Goal: Task Accomplishment & Management: Manage account settings

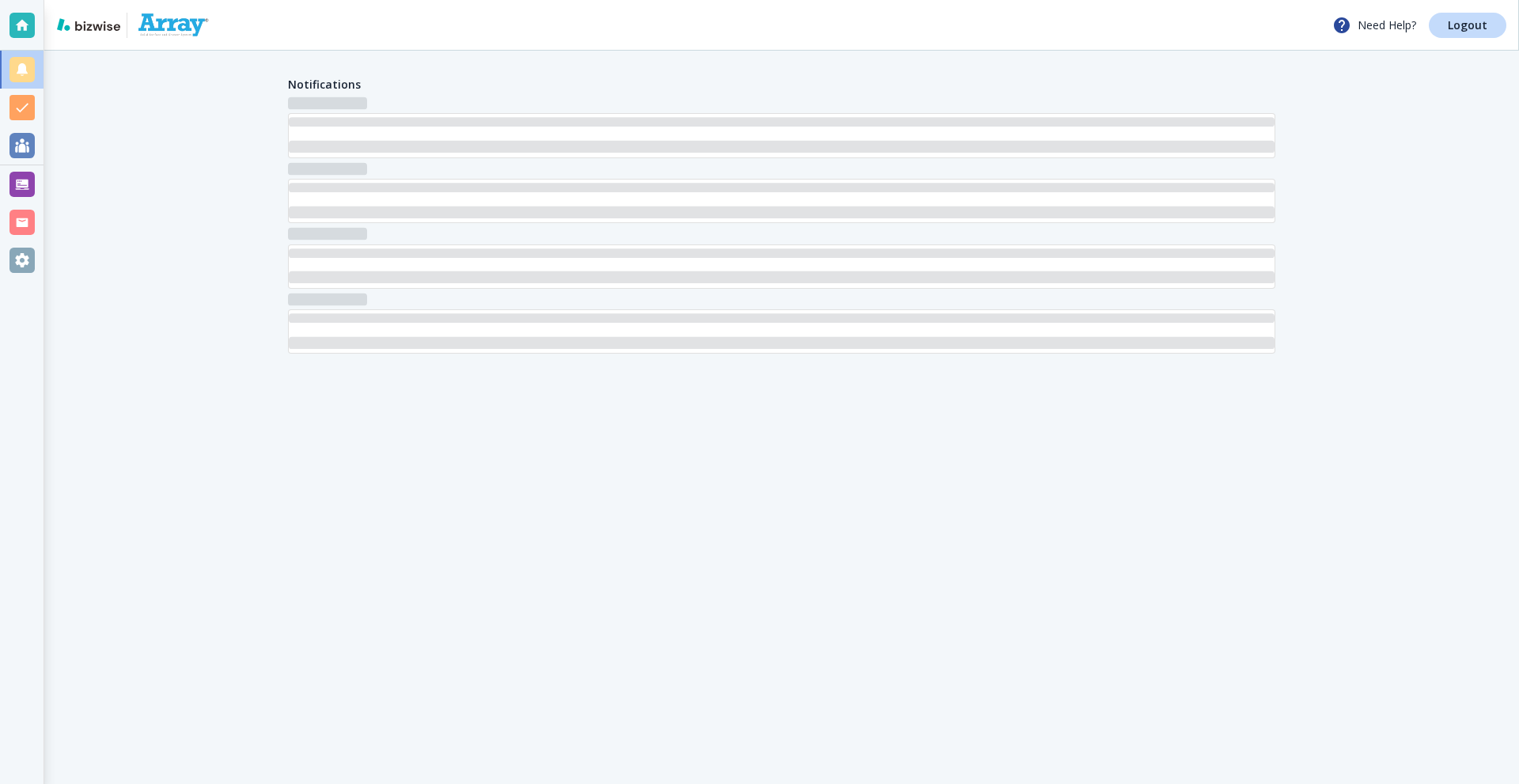
click at [25, 178] on div at bounding box center [22, 184] width 25 height 25
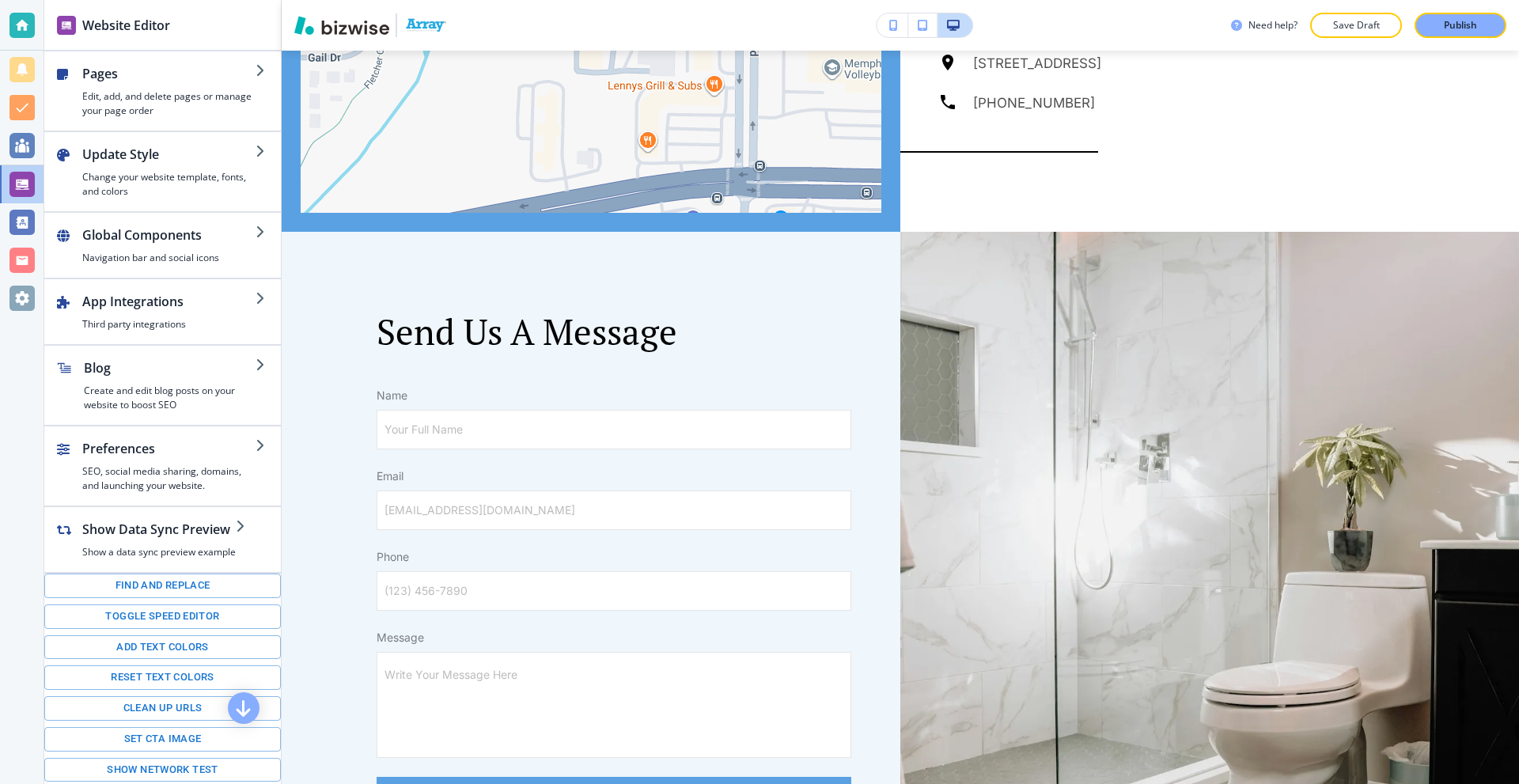
scroll to position [3243, 0]
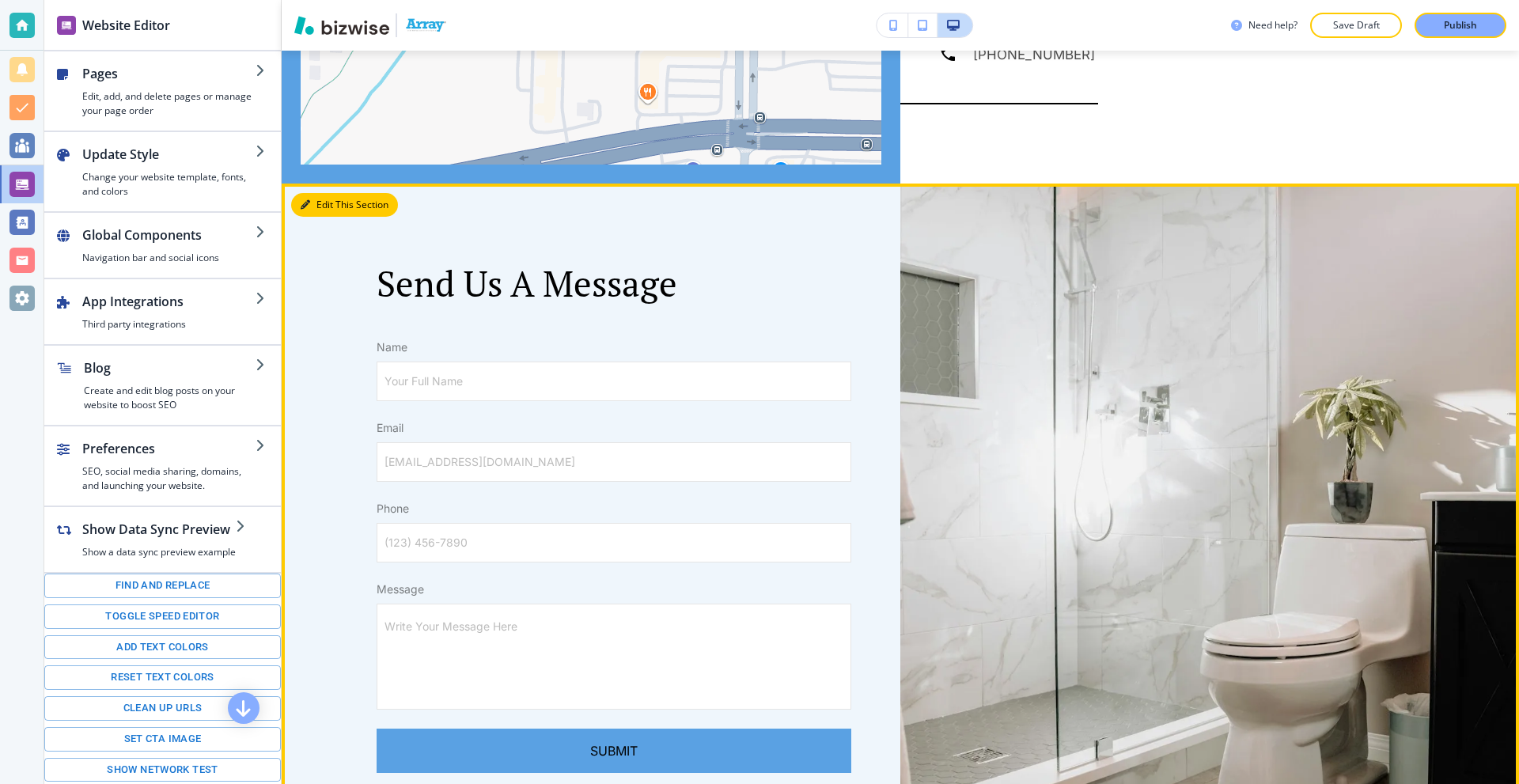
click at [321, 207] on button "Edit This Section" at bounding box center [345, 205] width 107 height 24
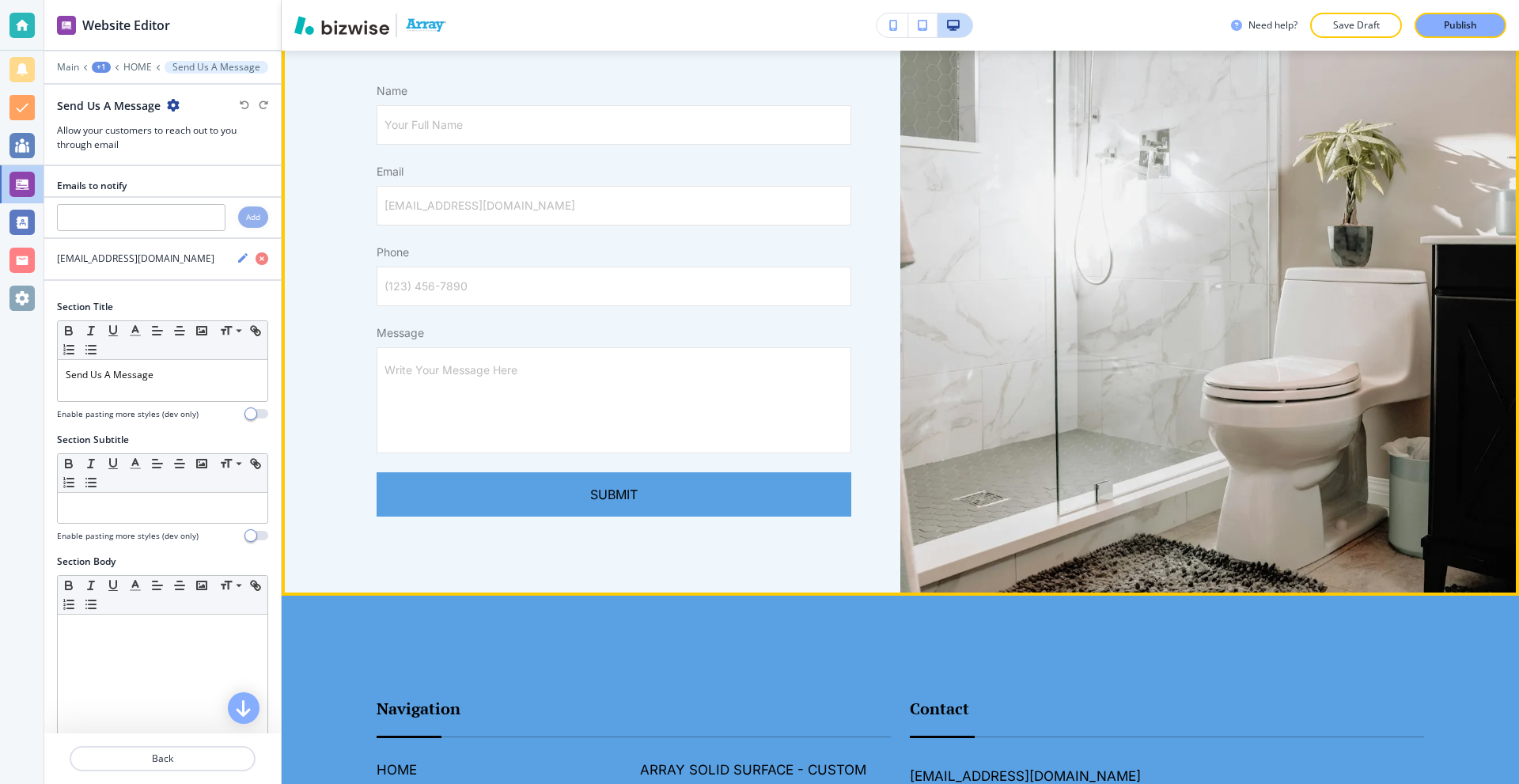
scroll to position [3771, 0]
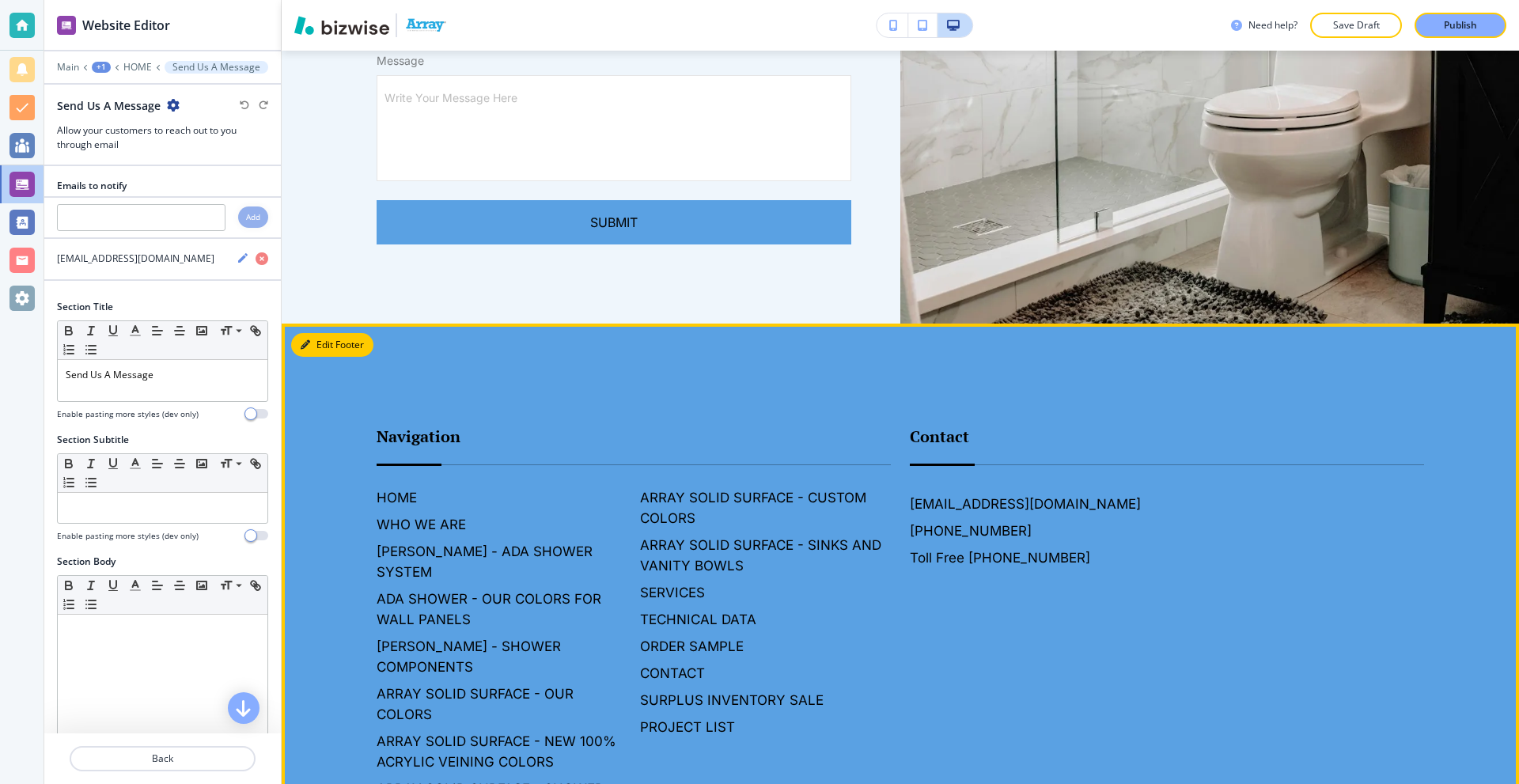
click at [319, 352] on button "Edit Footer" at bounding box center [332, 344] width 82 height 24
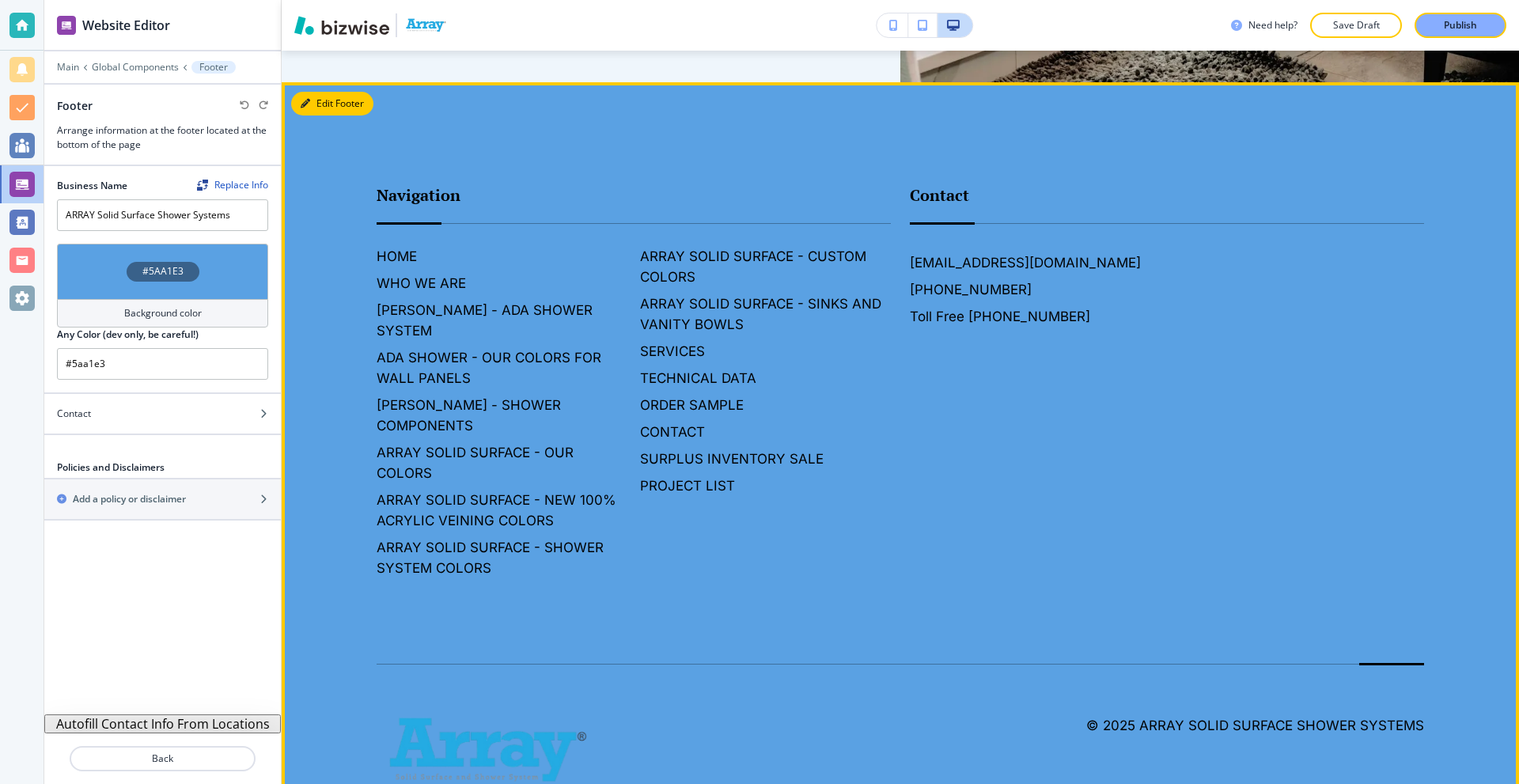
scroll to position [4043, 0]
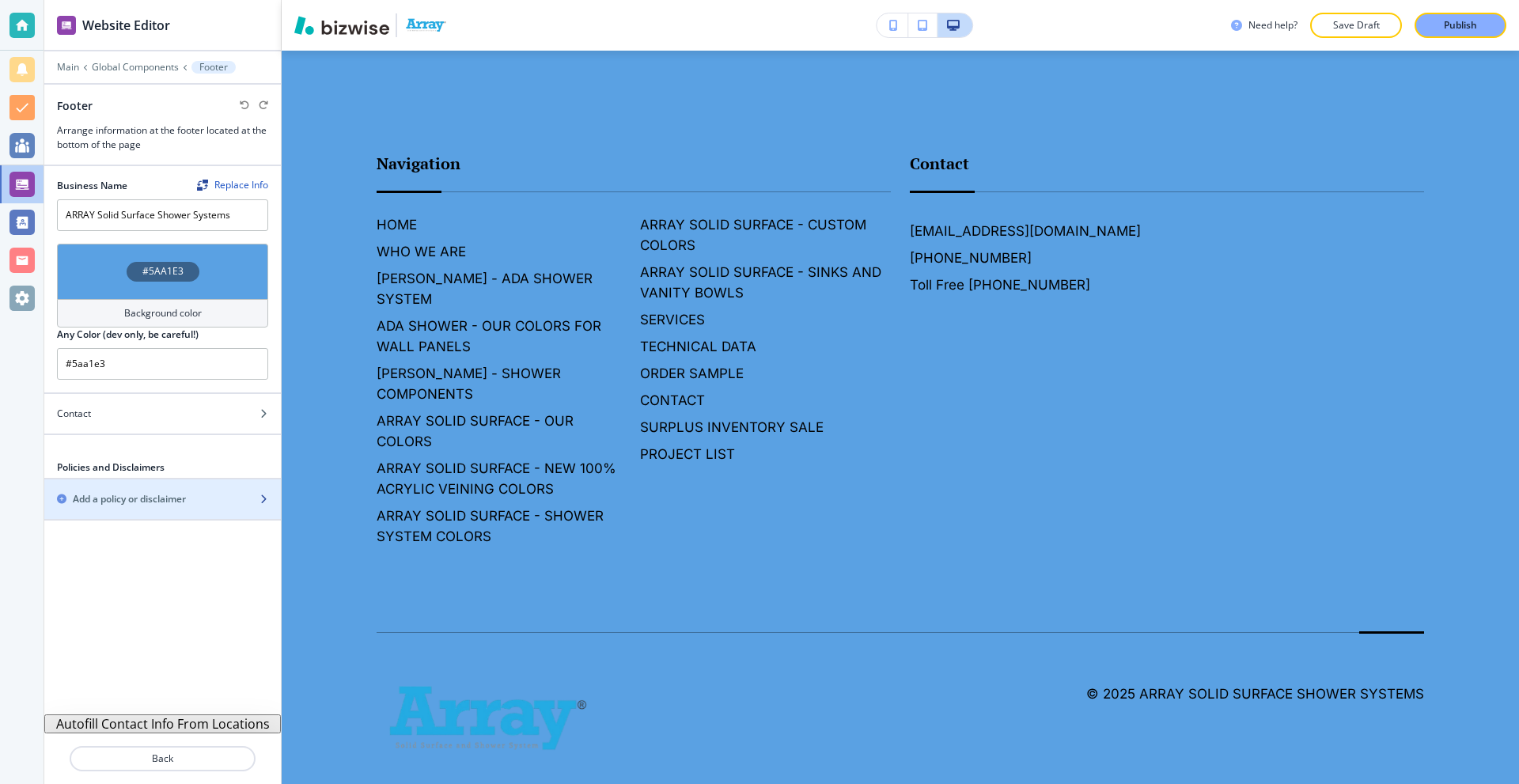
click at [150, 500] on h2 "Add a policy or disclaimer" at bounding box center [129, 499] width 113 height 14
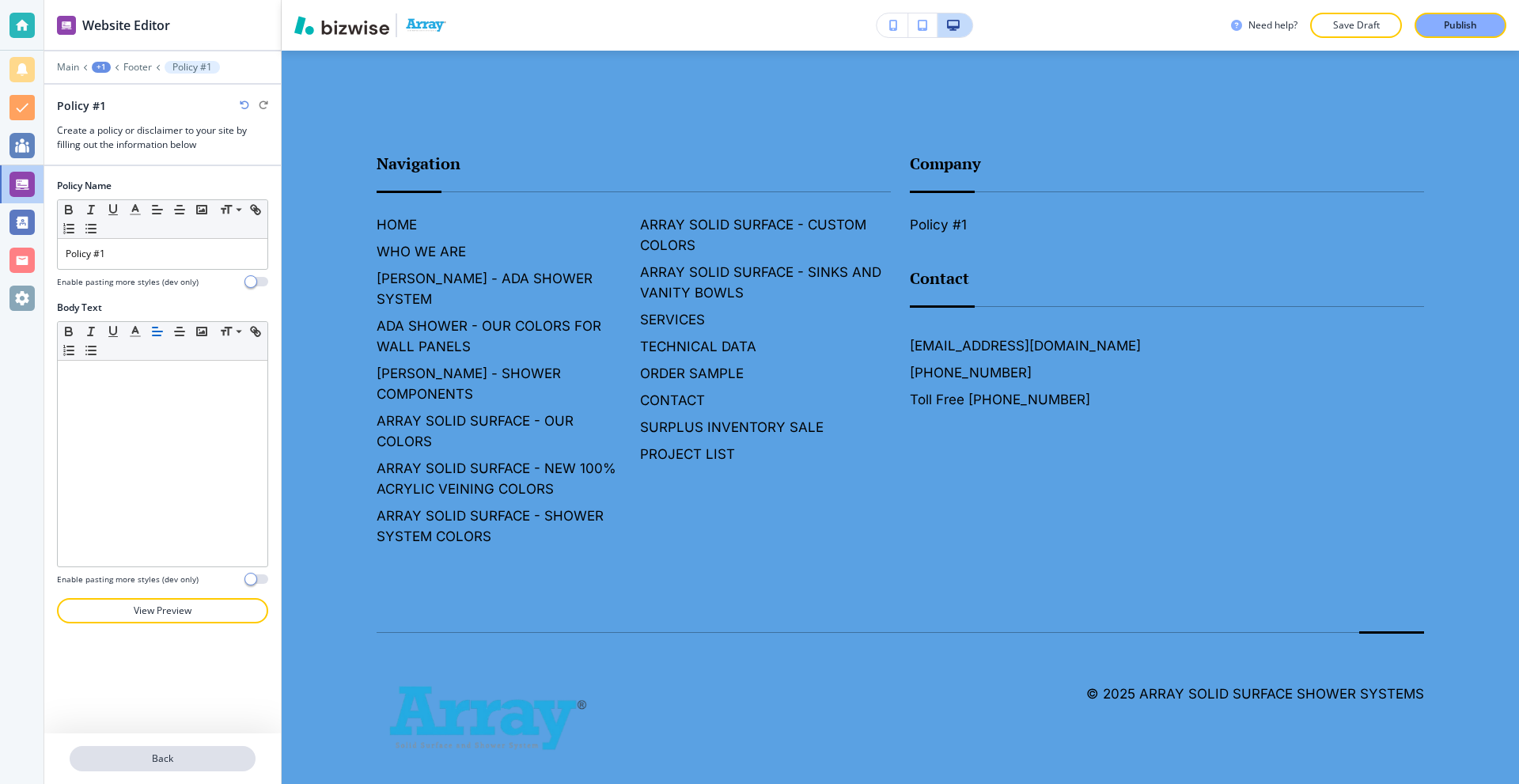
click at [166, 752] on button "Back" at bounding box center [163, 758] width 186 height 25
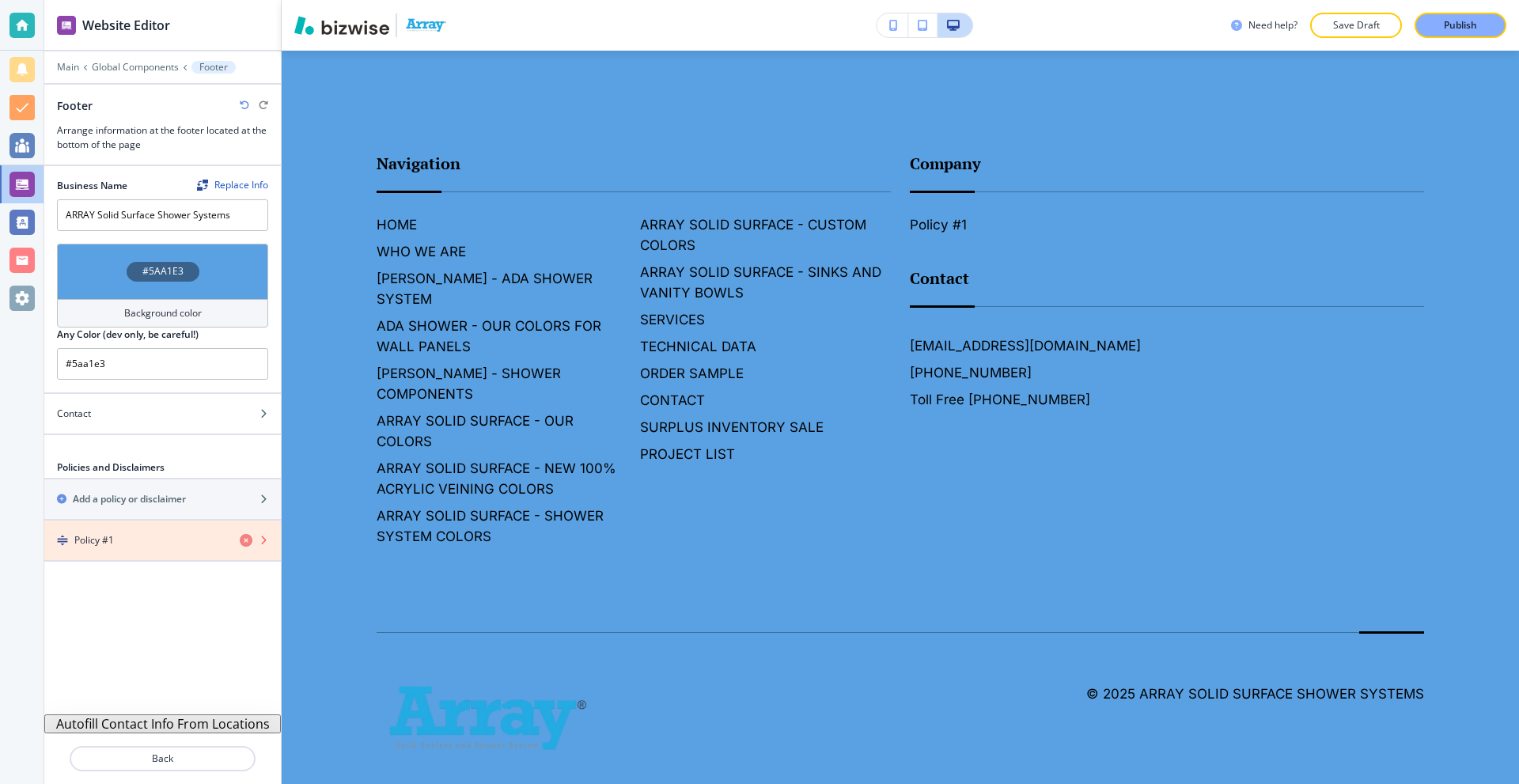
click at [242, 544] on icon "button" at bounding box center [246, 540] width 12 height 12
click at [143, 540] on div "Policy #1" at bounding box center [136, 540] width 183 height 14
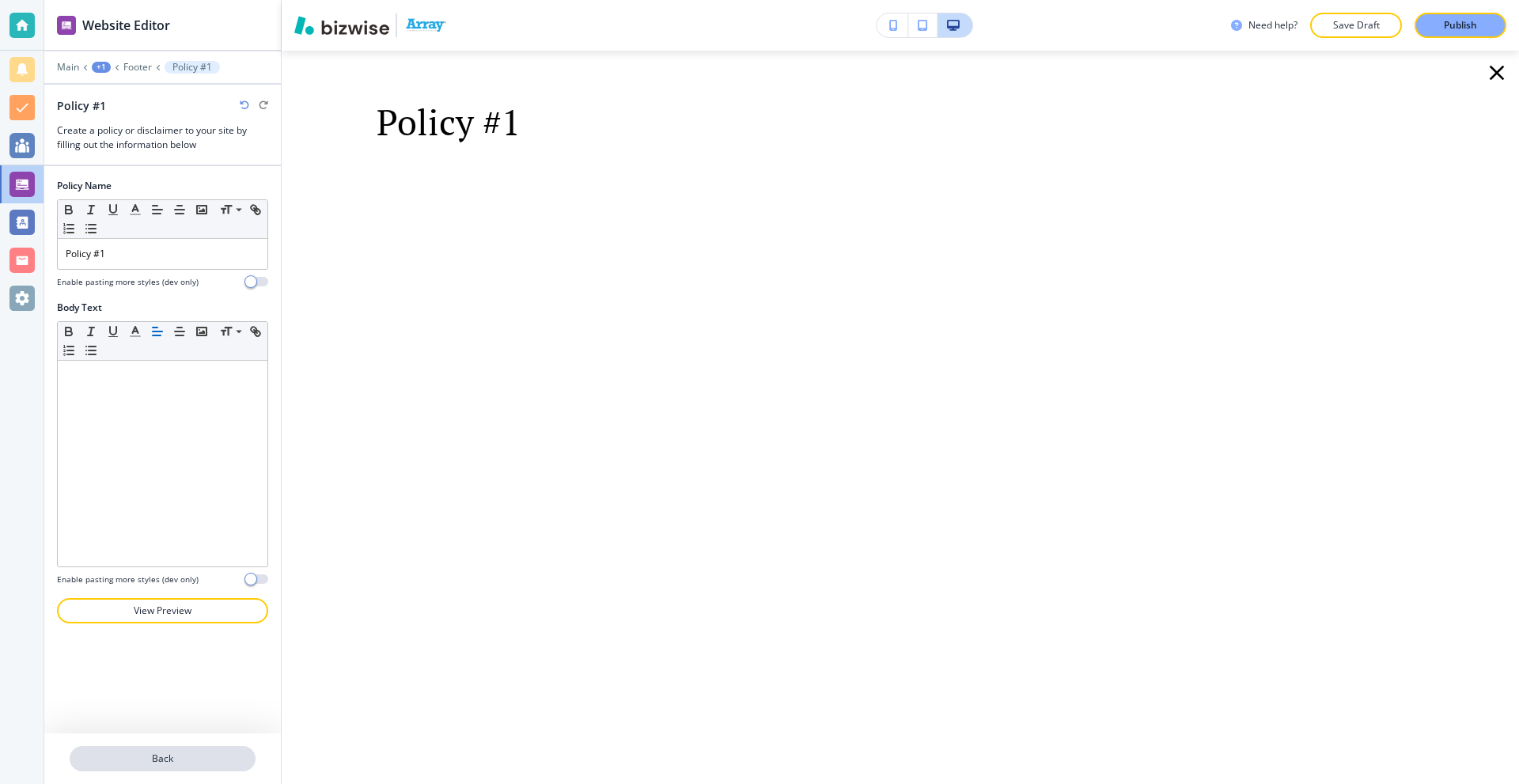
click at [164, 760] on p "Back" at bounding box center [162, 759] width 183 height 14
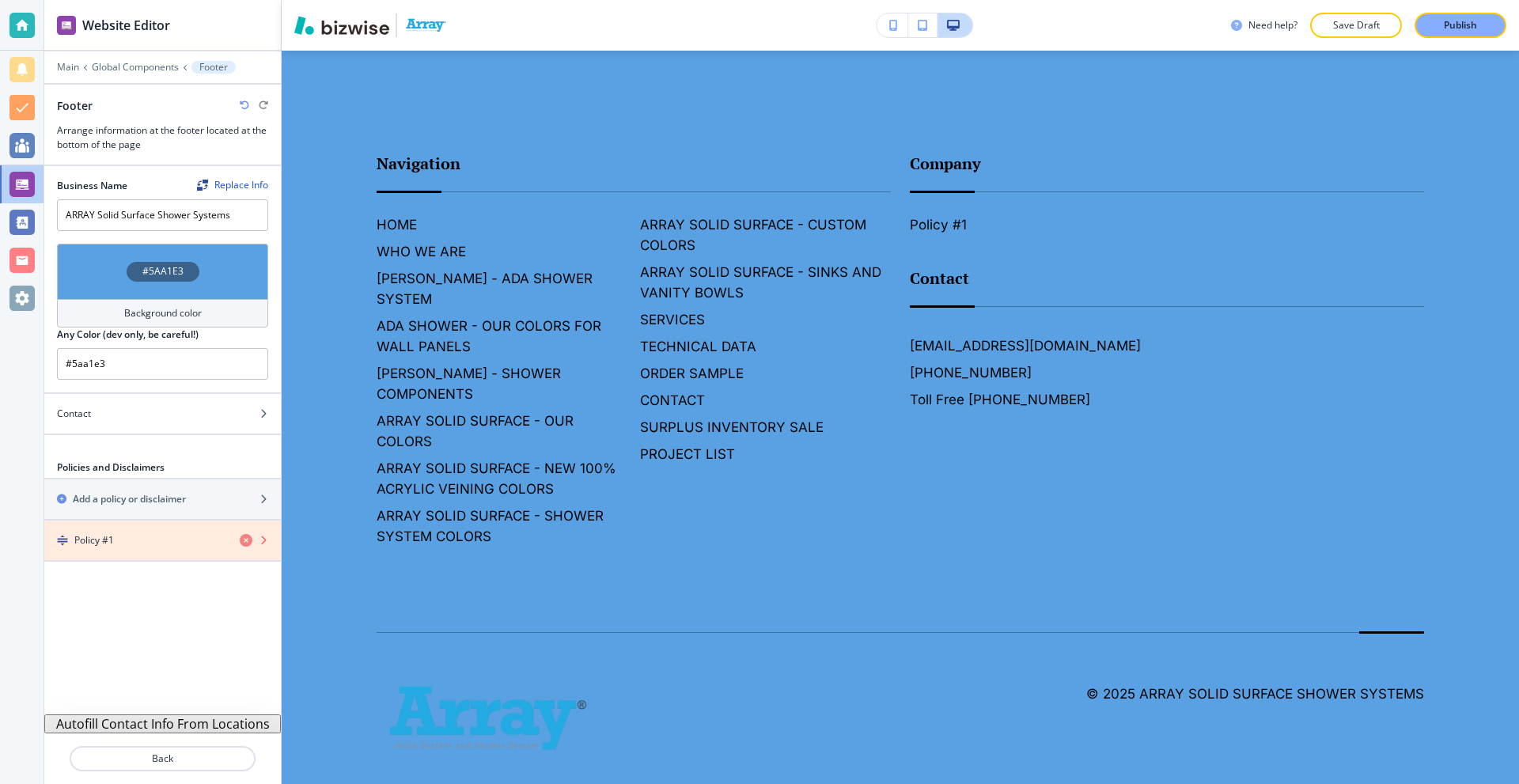
click at [246, 540] on icon "button" at bounding box center [246, 540] width 12 height 12
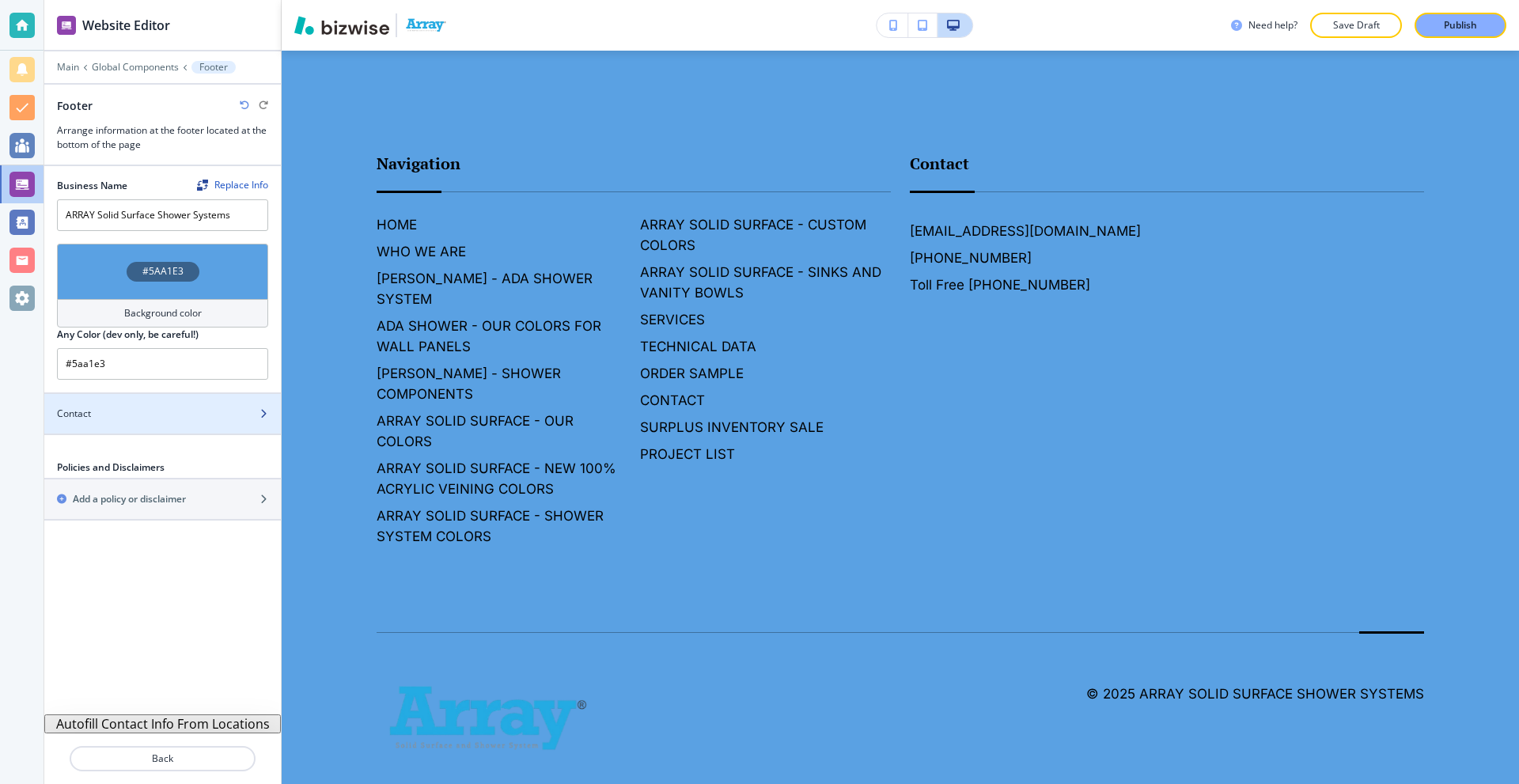
click at [132, 411] on div "Contact" at bounding box center [145, 413] width 202 height 14
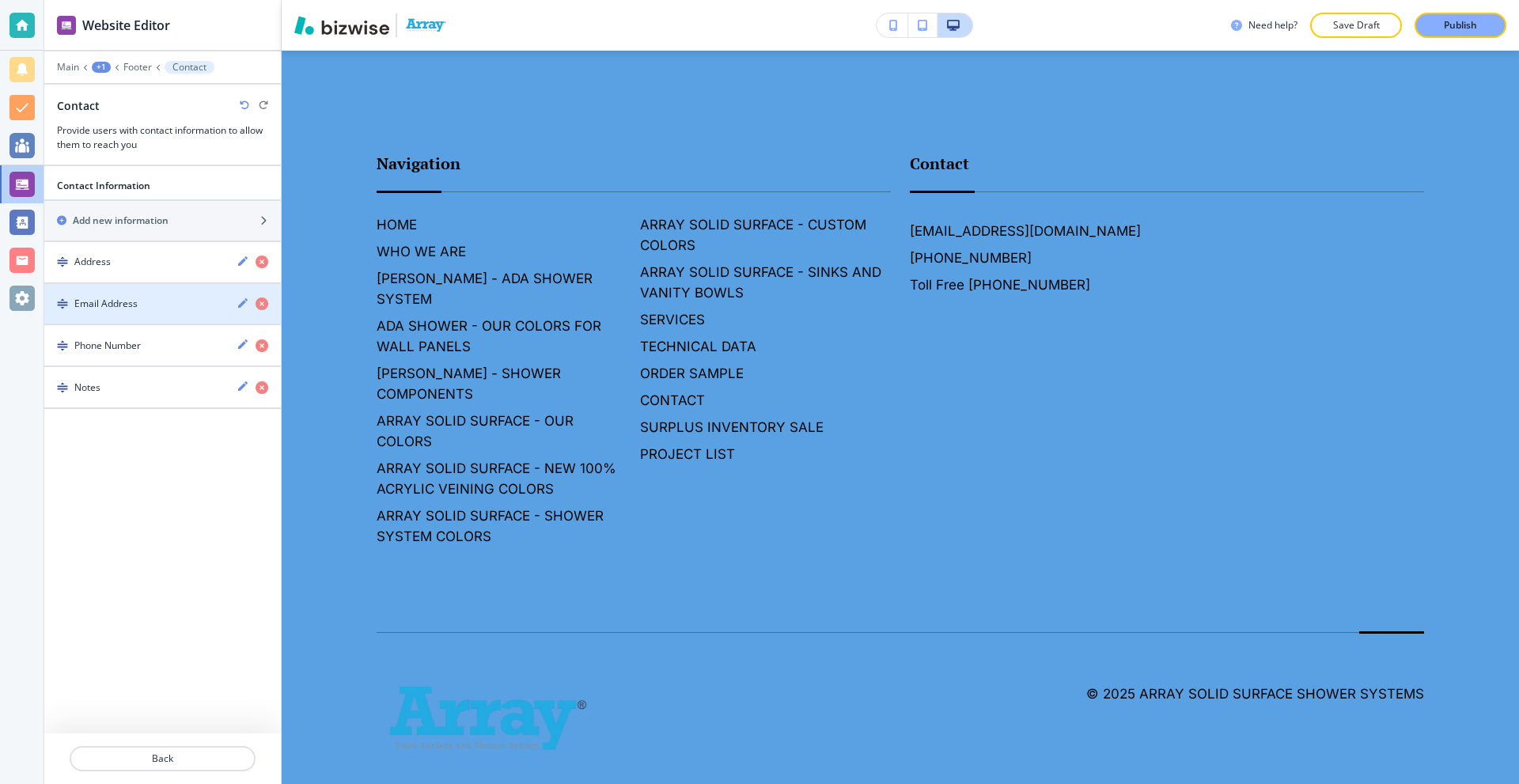
click at [140, 302] on div "Email Address" at bounding box center [134, 303] width 179 height 14
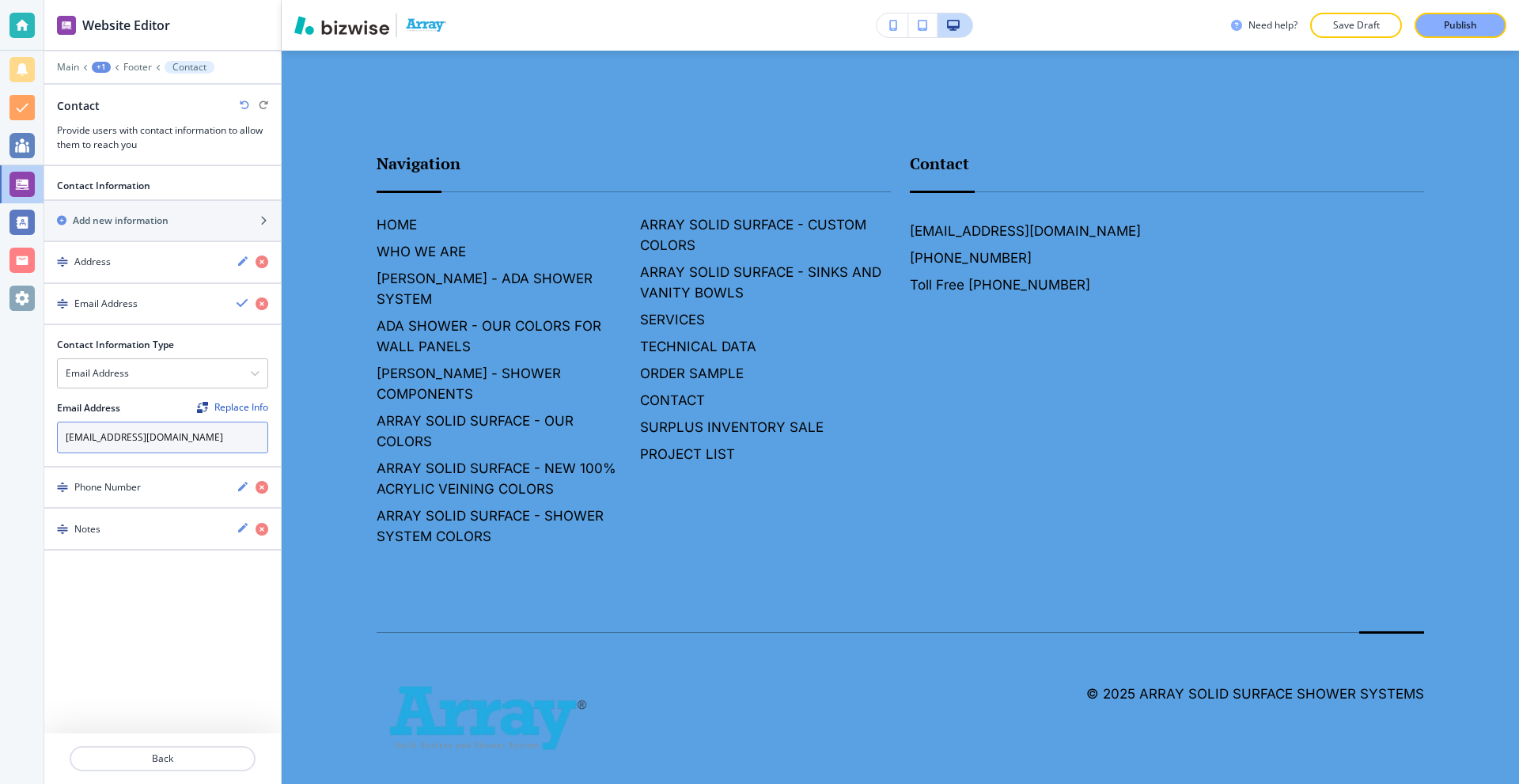
click at [196, 445] on input "[EMAIL_ADDRESS][DOMAIN_NAME]" at bounding box center [163, 437] width 212 height 31
paste input "arraysurfaces"
type input "[EMAIL_ADDRESS][DOMAIN_NAME]"
click at [235, 411] on div "Replace Info" at bounding box center [232, 407] width 71 height 11
click at [232, 406] on div "Replace Info" at bounding box center [232, 407] width 71 height 11
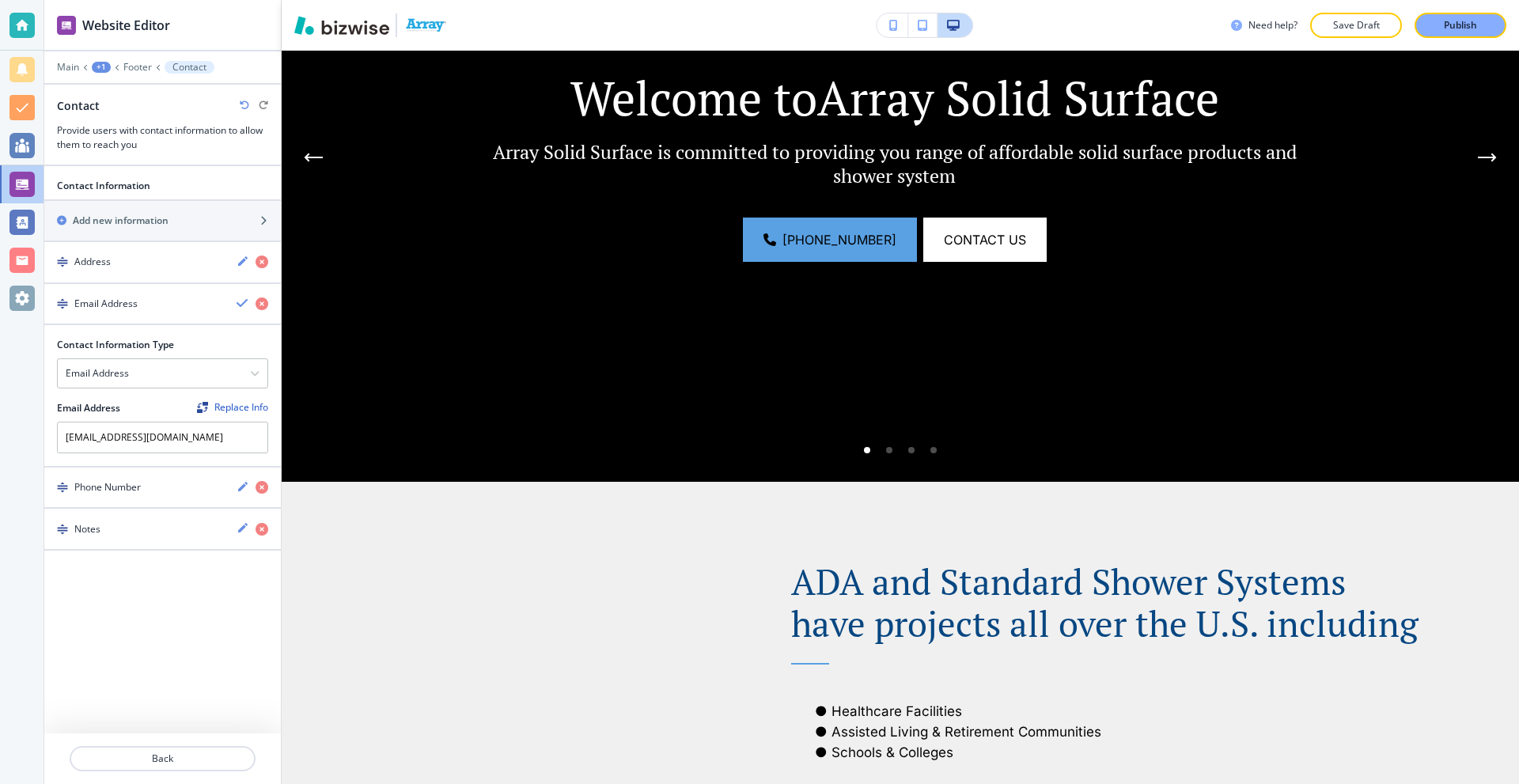
scroll to position [0, 0]
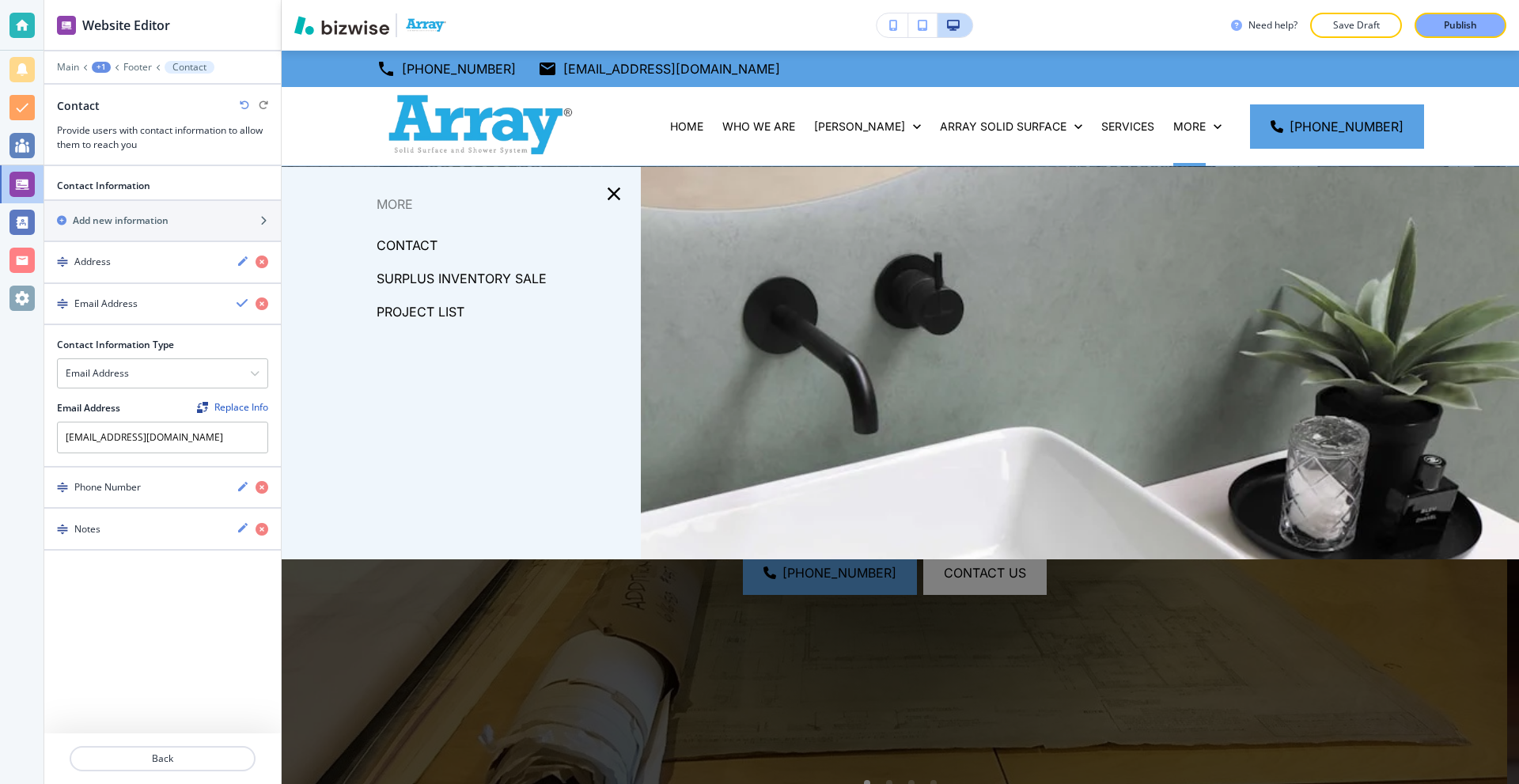
click at [415, 246] on p "CONTACT" at bounding box center [408, 245] width 61 height 24
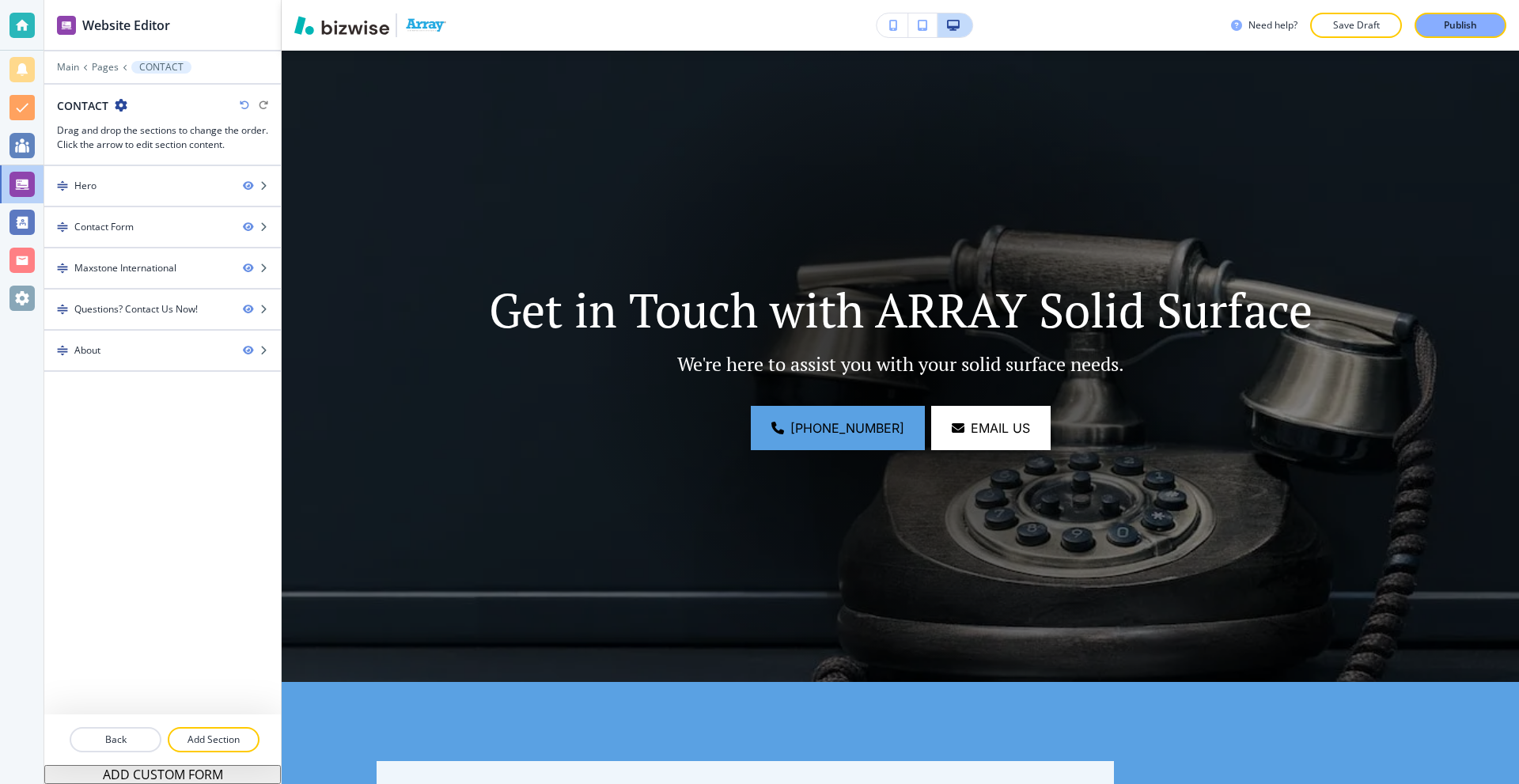
scroll to position [553, 0]
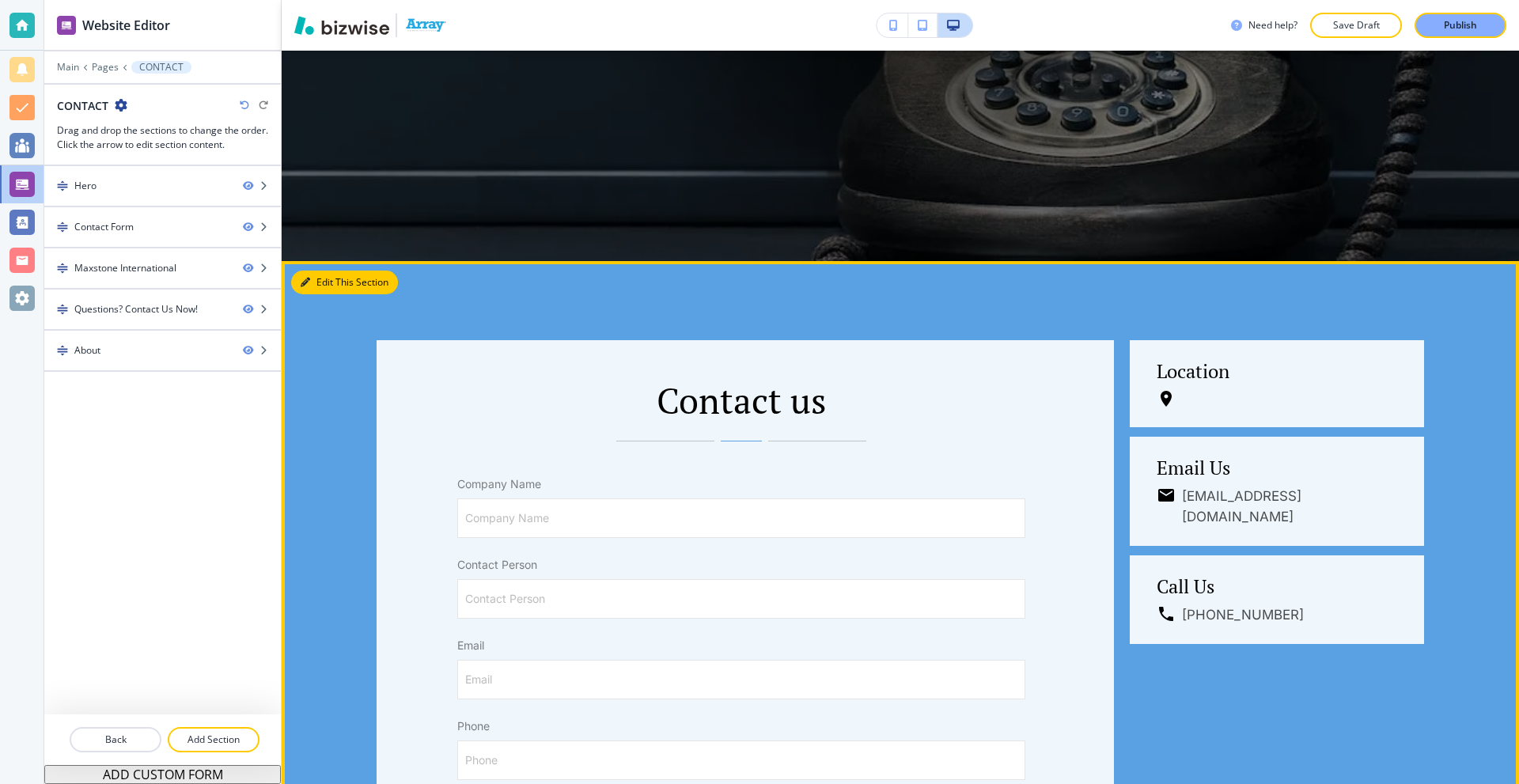
click at [320, 275] on button "Edit This Section" at bounding box center [345, 281] width 107 height 24
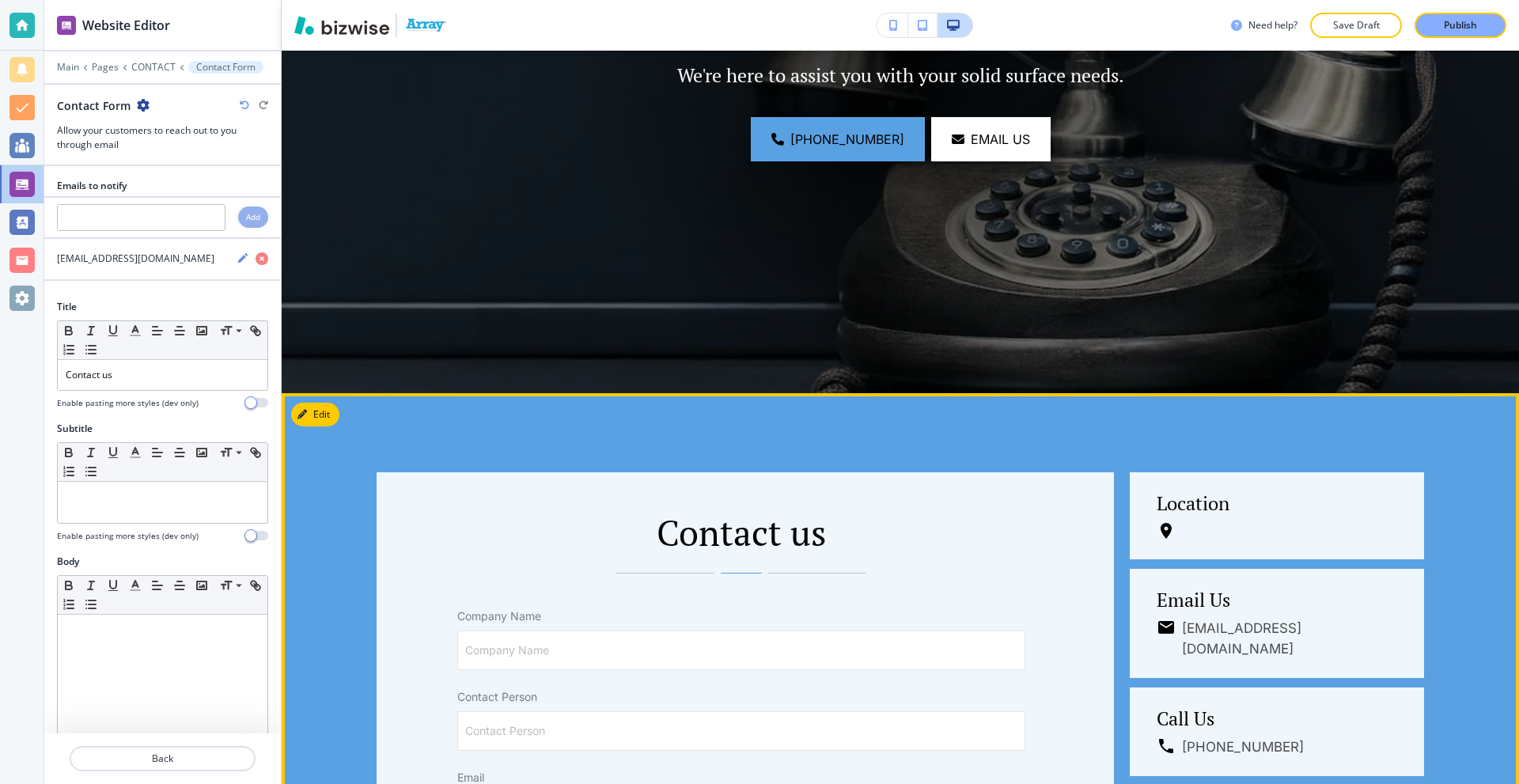
scroll to position [369, 0]
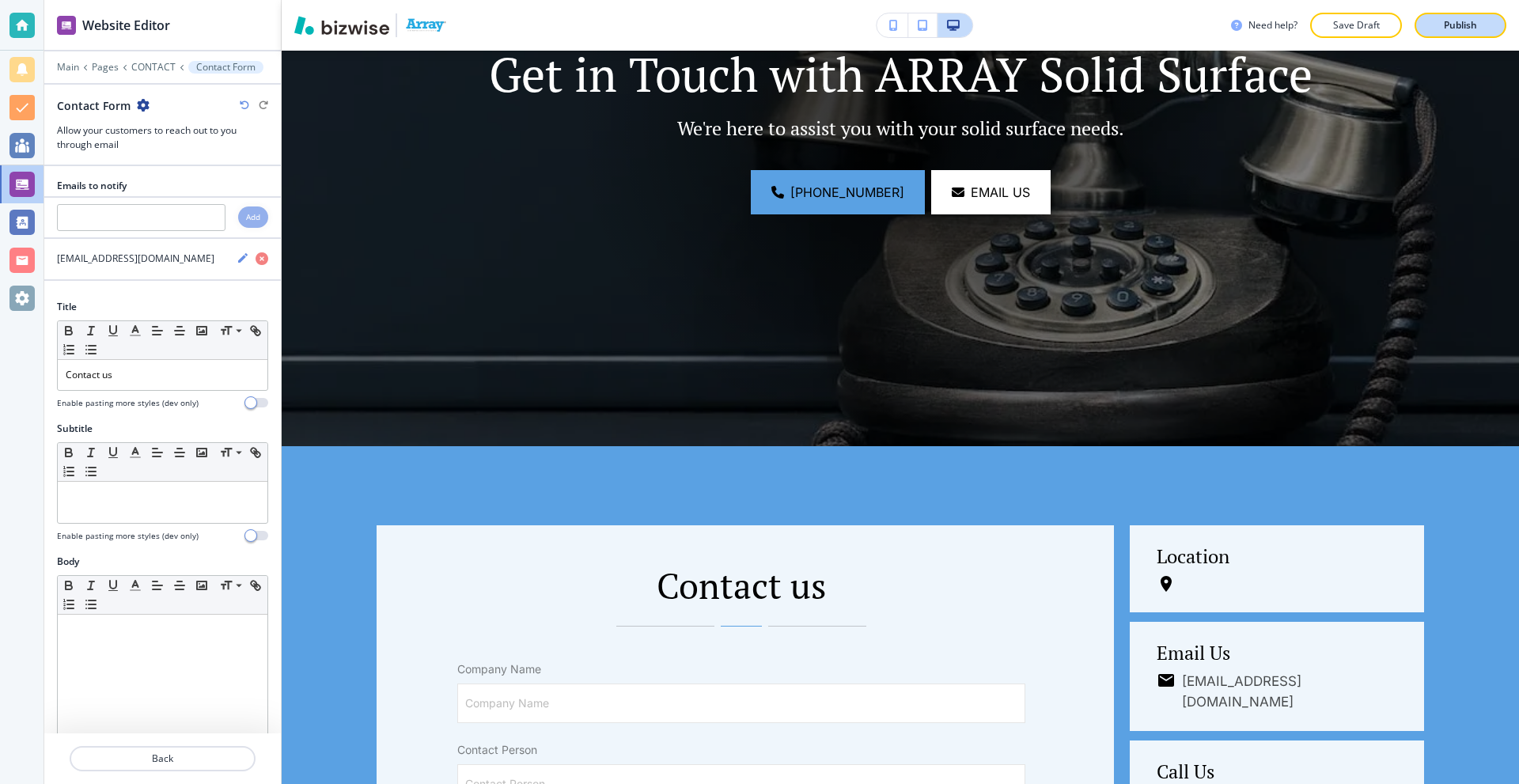
click at [1495, 17] on button "Publish" at bounding box center [1460, 24] width 92 height 25
click at [38, 29] on div at bounding box center [22, 25] width 44 height 51
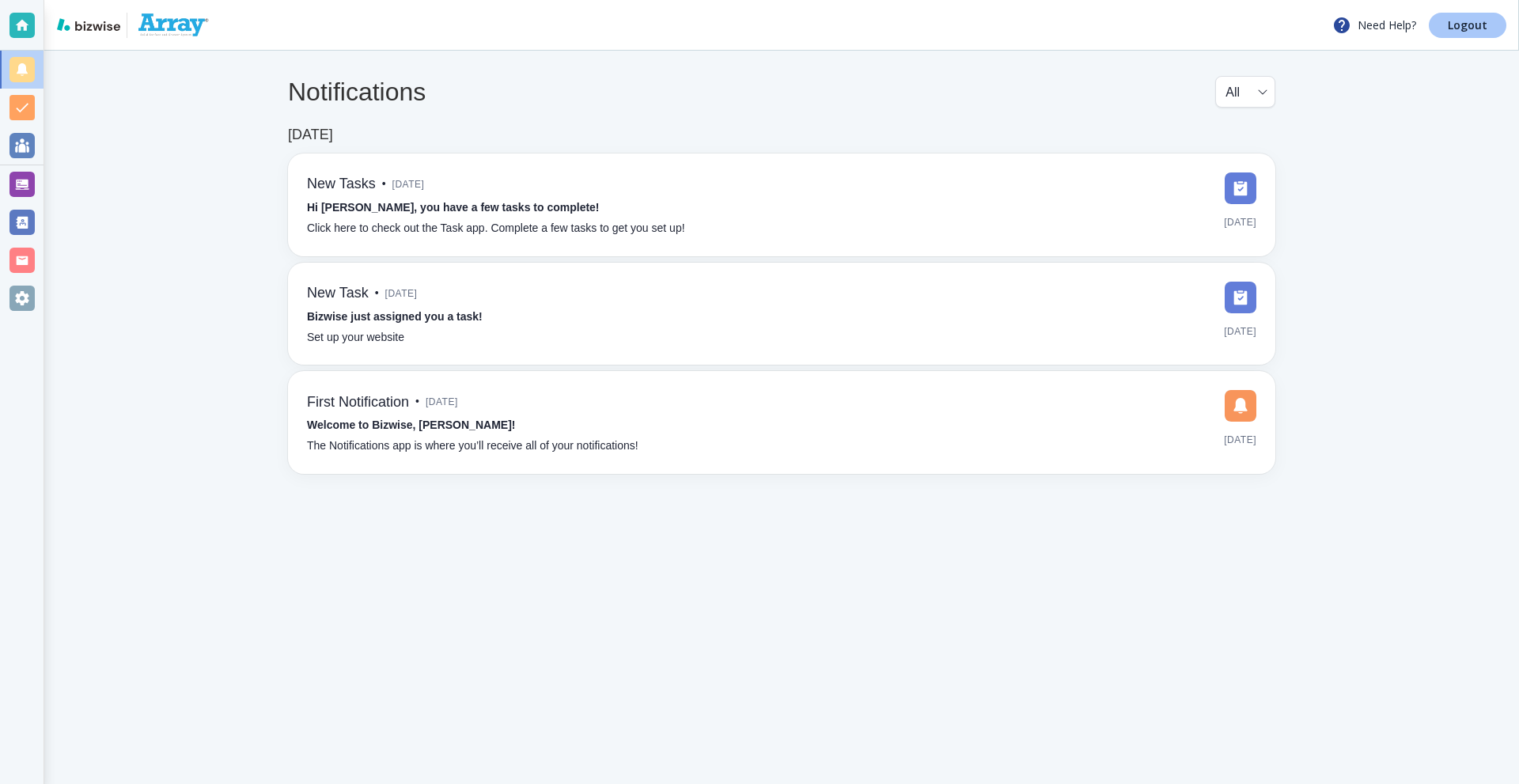
click at [1451, 29] on p "Logout" at bounding box center [1467, 25] width 39 height 11
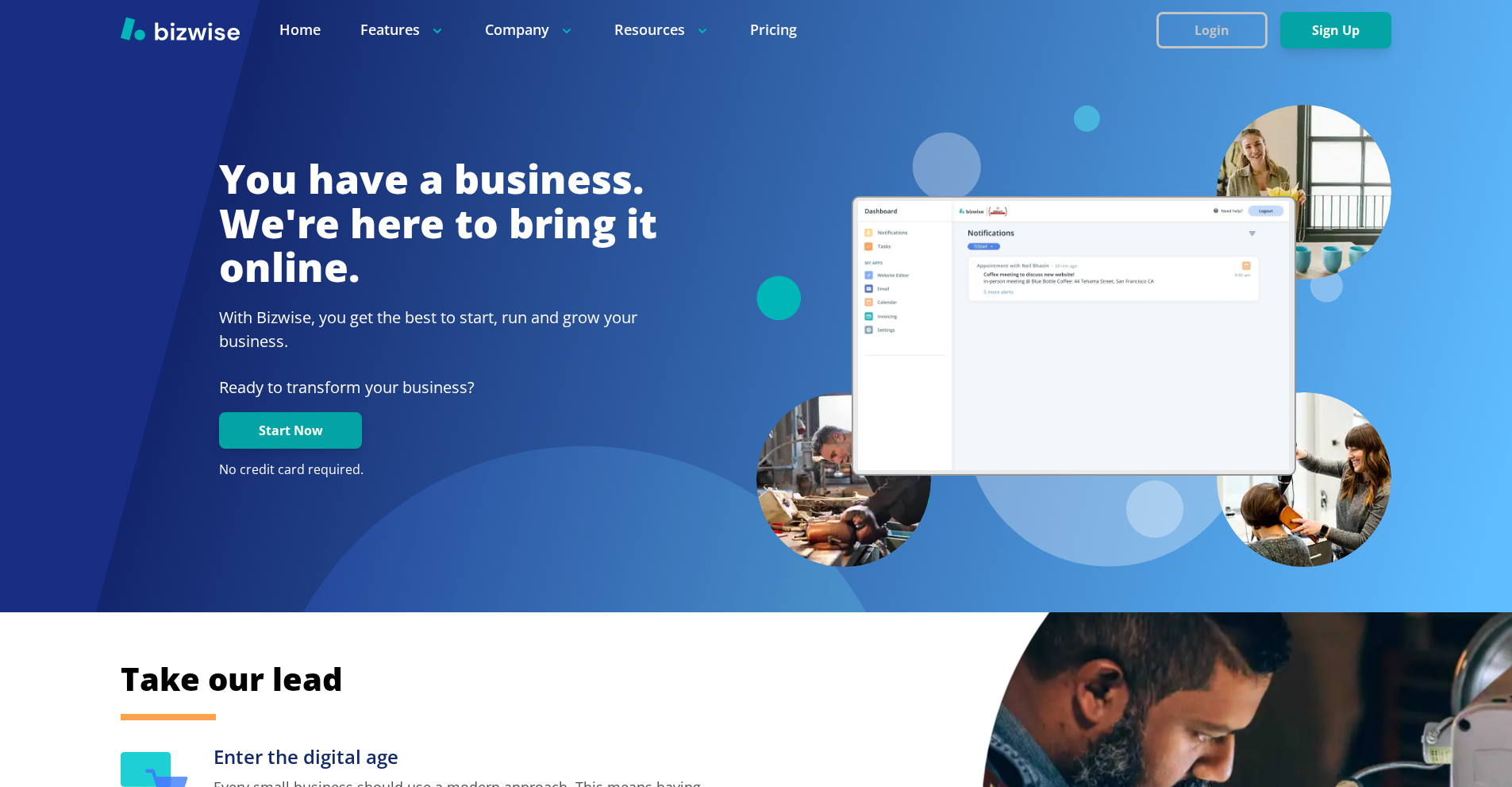
click at [1187, 29] on button "Login" at bounding box center [1211, 31] width 111 height 37
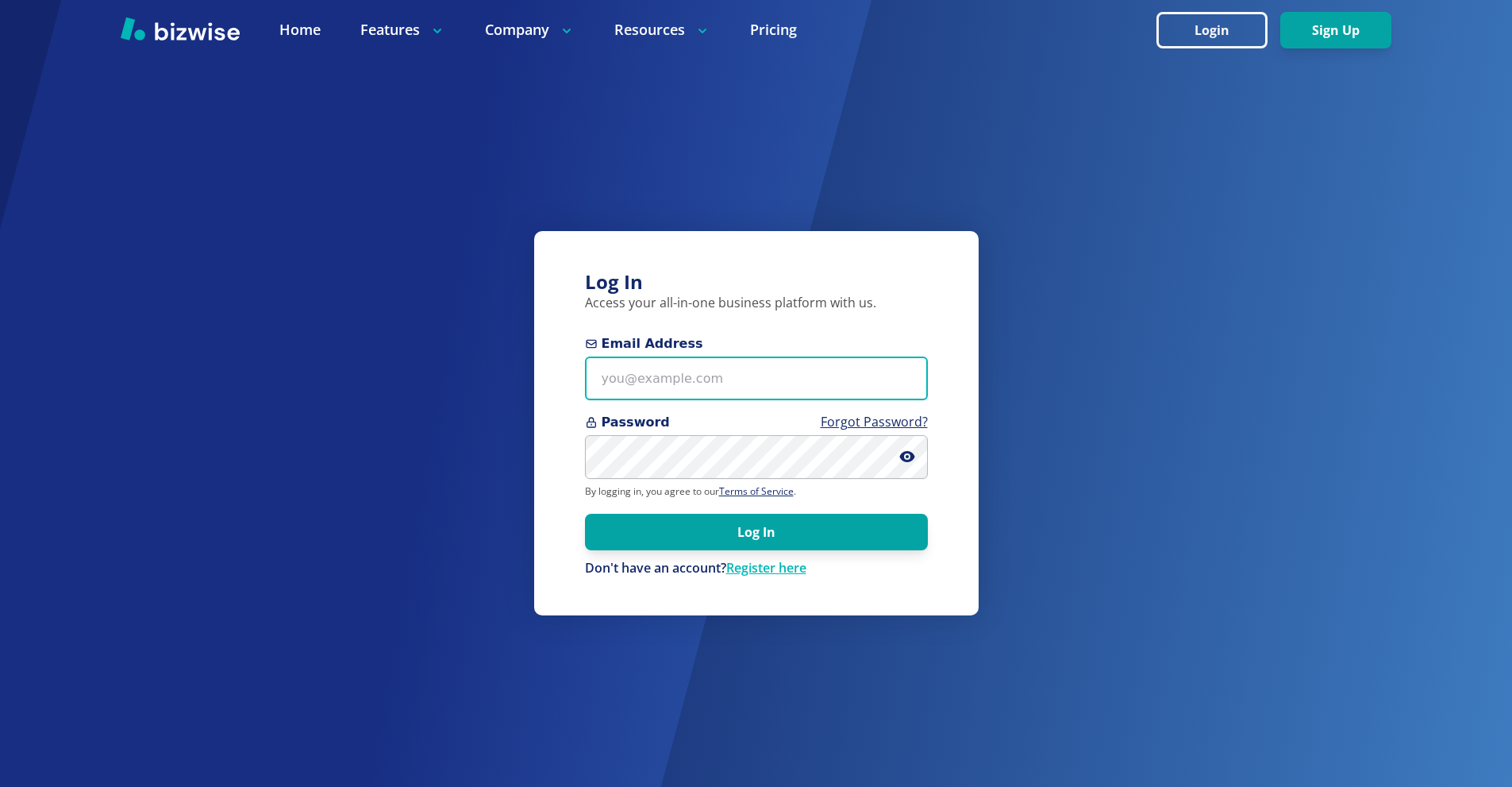
click at [754, 376] on input "Email Address" at bounding box center [756, 378] width 343 height 44
paste input "https://admin.bizwise.com/admin/org?id=64ed1b5a-822e-4b0e-af45-efe8e3102117"
click at [718, 364] on input "https://admin.bizwise.com/admin/org?id=64ed1b5a-822e-4b0e-af45-efe8e3102117" at bounding box center [756, 378] width 343 height 44
paste input "itsalock757@gmail.com"
type input "itsalock757@gmail.com"
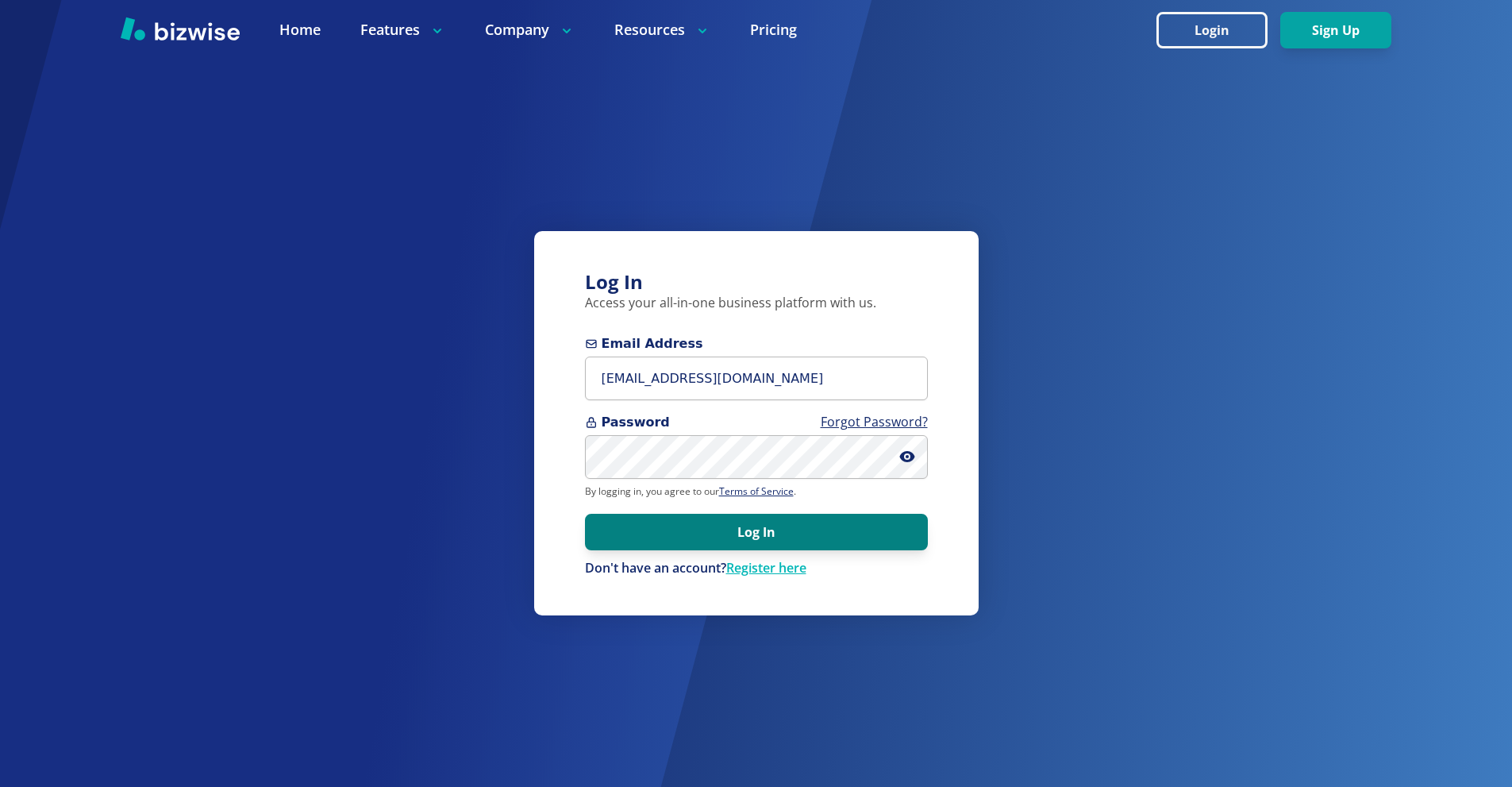
click at [760, 524] on button "Log In" at bounding box center [756, 532] width 343 height 37
